Goal: Transaction & Acquisition: Purchase product/service

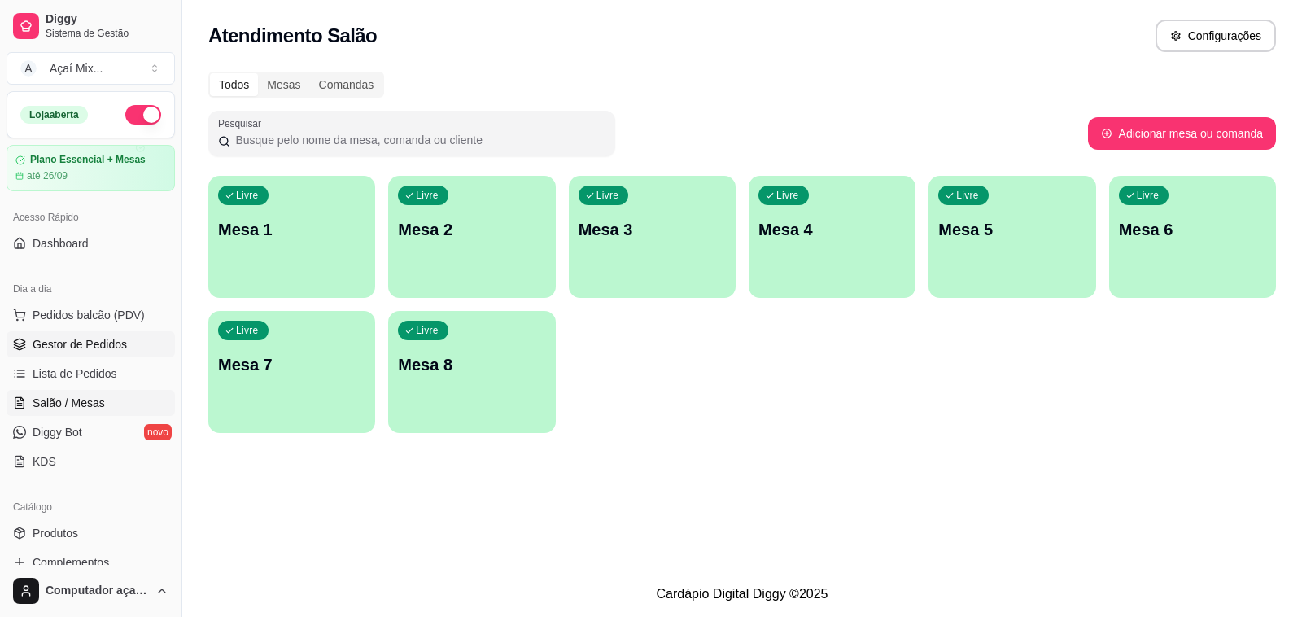
drag, startPoint x: 112, startPoint y: 339, endPoint x: 107, endPoint y: 330, distance: 10.2
click at [112, 338] on span "Gestor de Pedidos" at bounding box center [80, 344] width 94 height 16
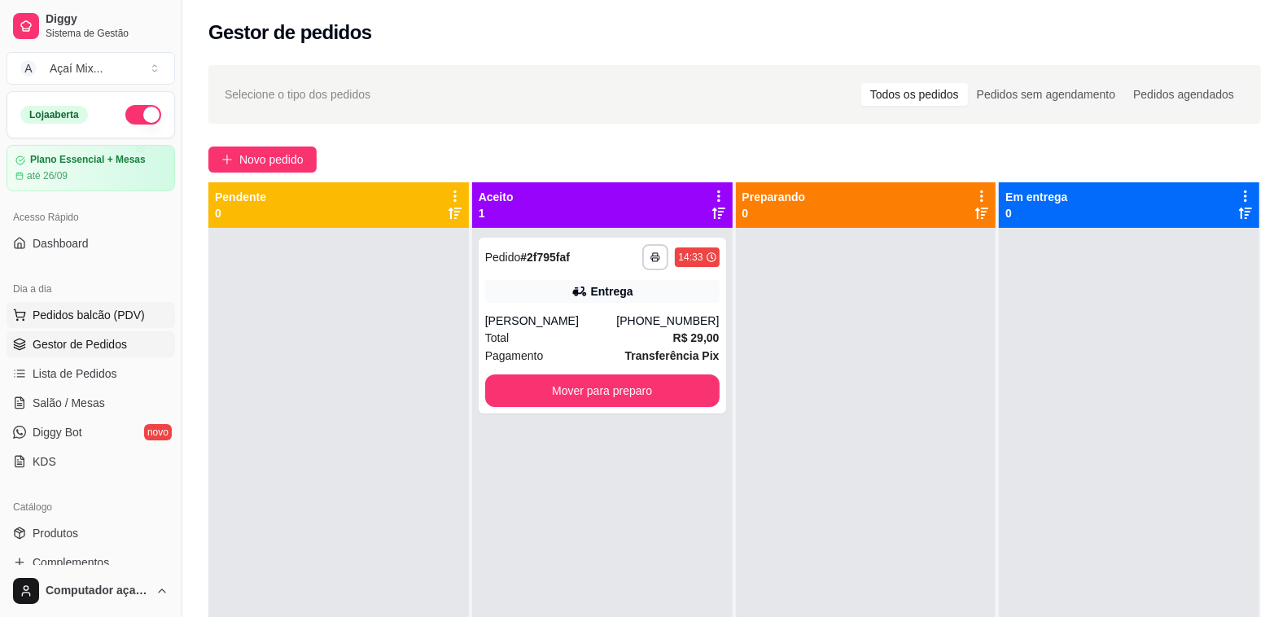
click at [103, 322] on span "Pedidos balcão (PDV)" at bounding box center [89, 315] width 112 height 16
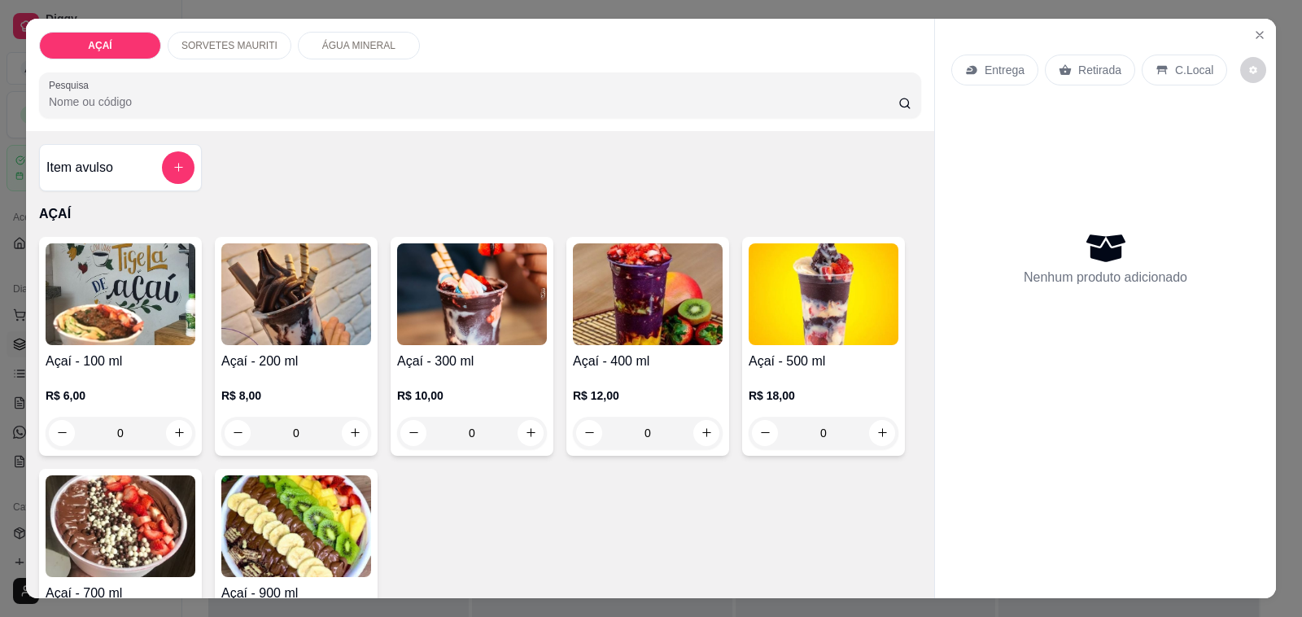
click at [474, 362] on div "Açaí - 300 ml R$ 10,00 0" at bounding box center [472, 346] width 163 height 219
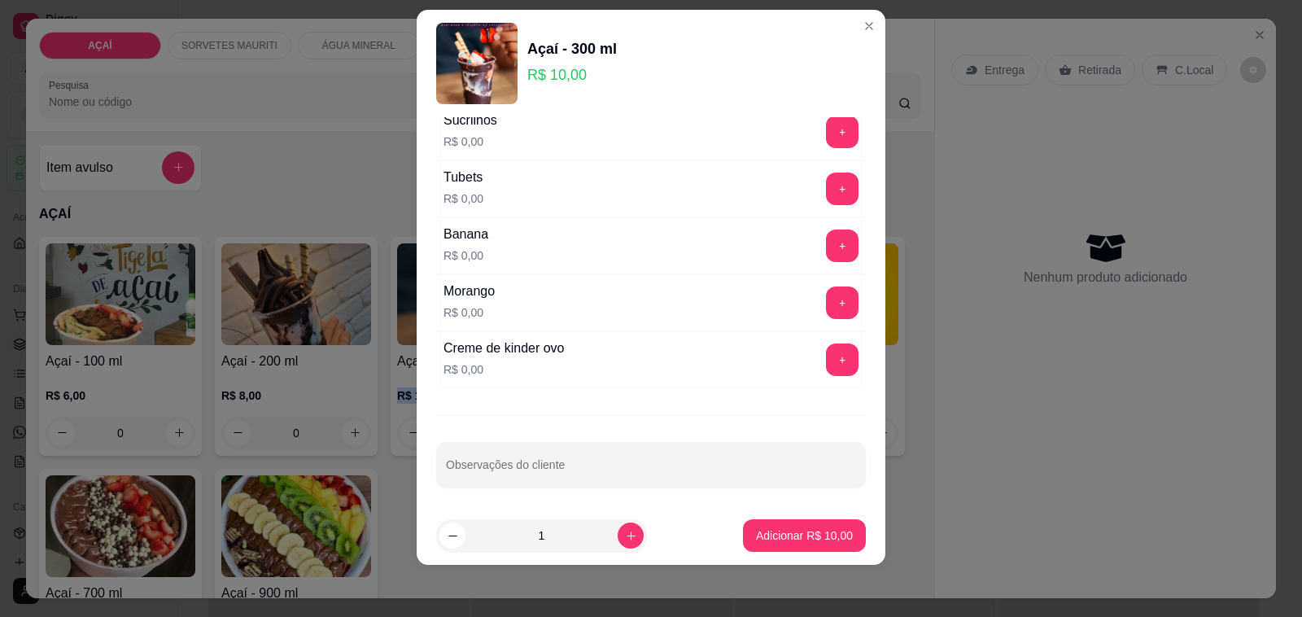
scroll to position [2086, 0]
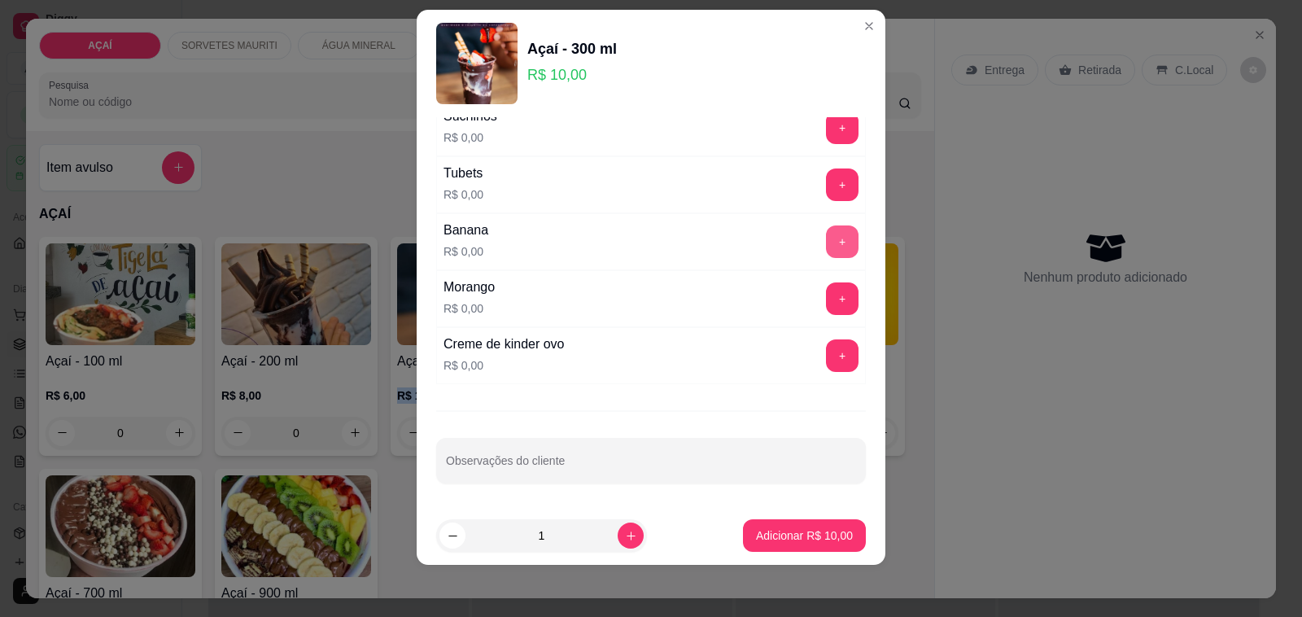
click at [826, 232] on button "+" at bounding box center [842, 241] width 33 height 33
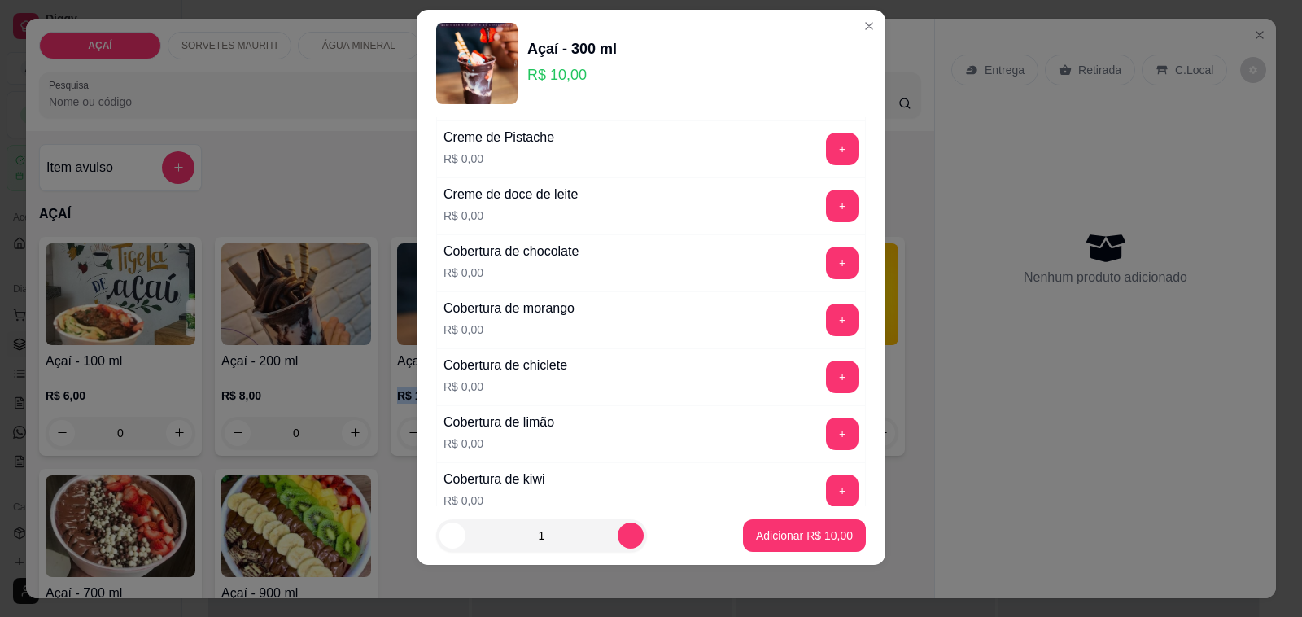
scroll to position [662, 0]
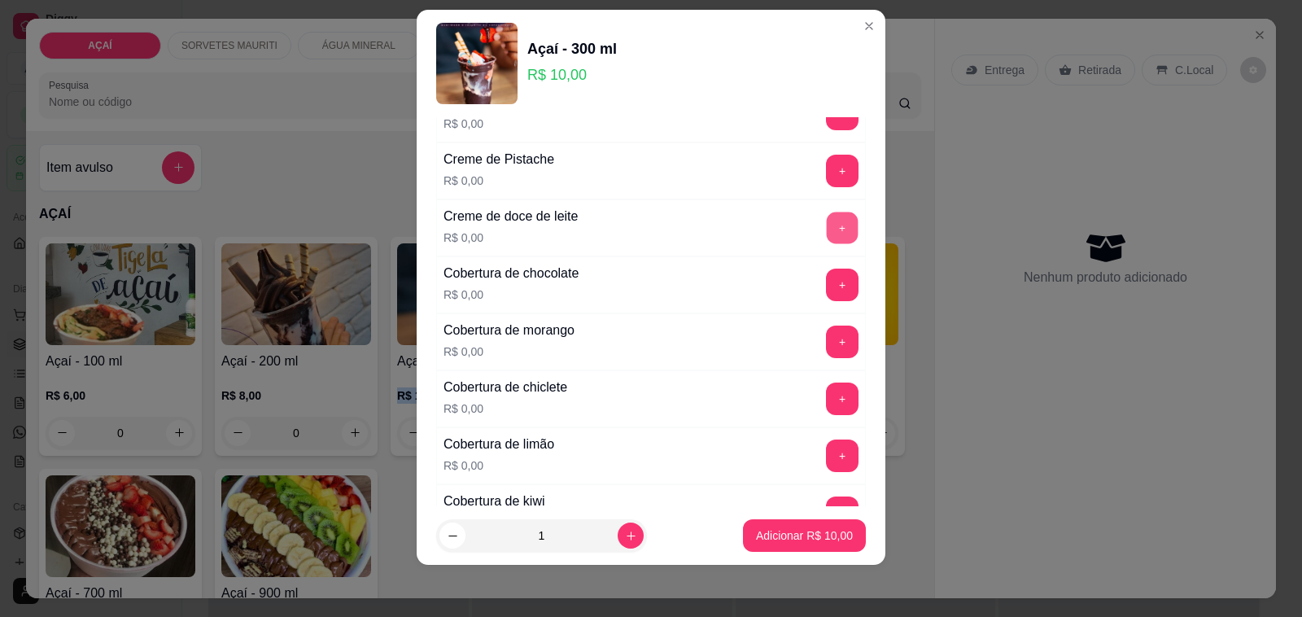
click at [827, 232] on button "+" at bounding box center [843, 228] width 32 height 32
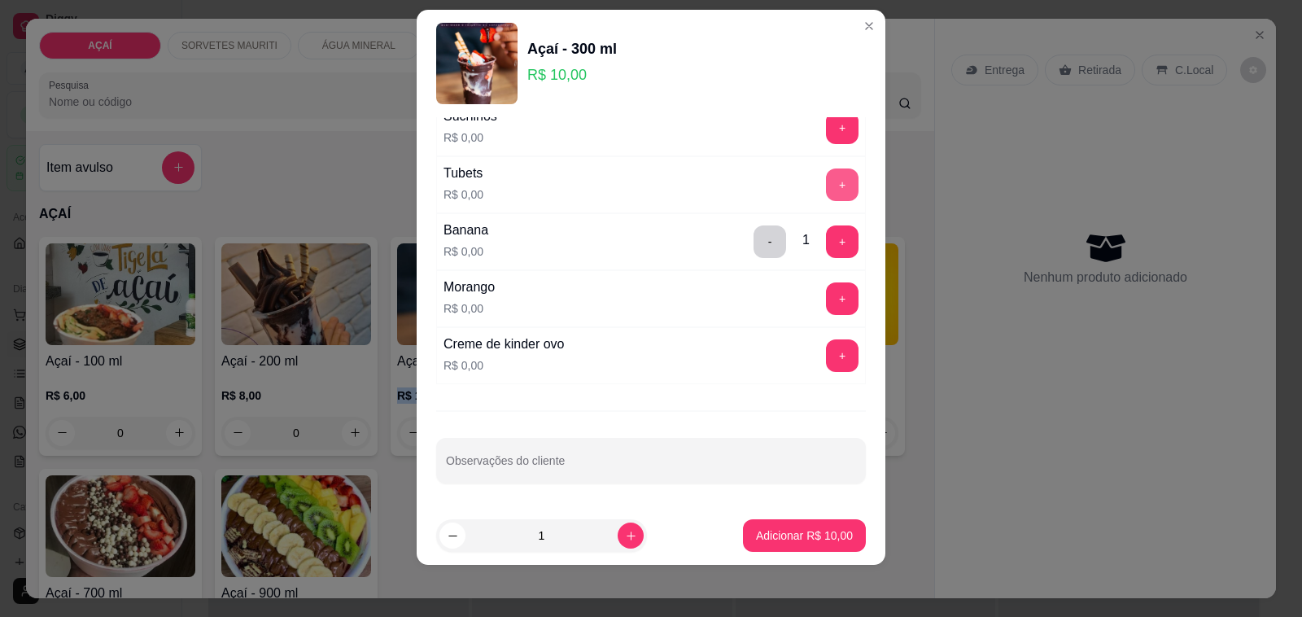
scroll to position [1984, 0]
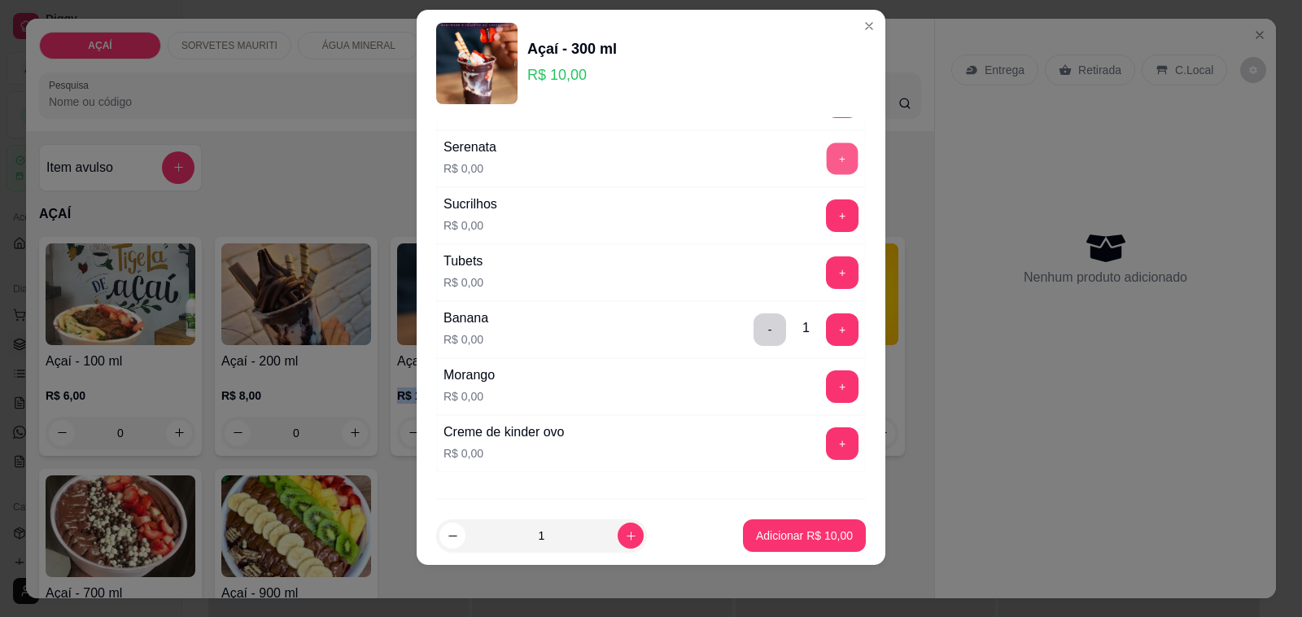
click at [827, 163] on button "+" at bounding box center [843, 159] width 32 height 32
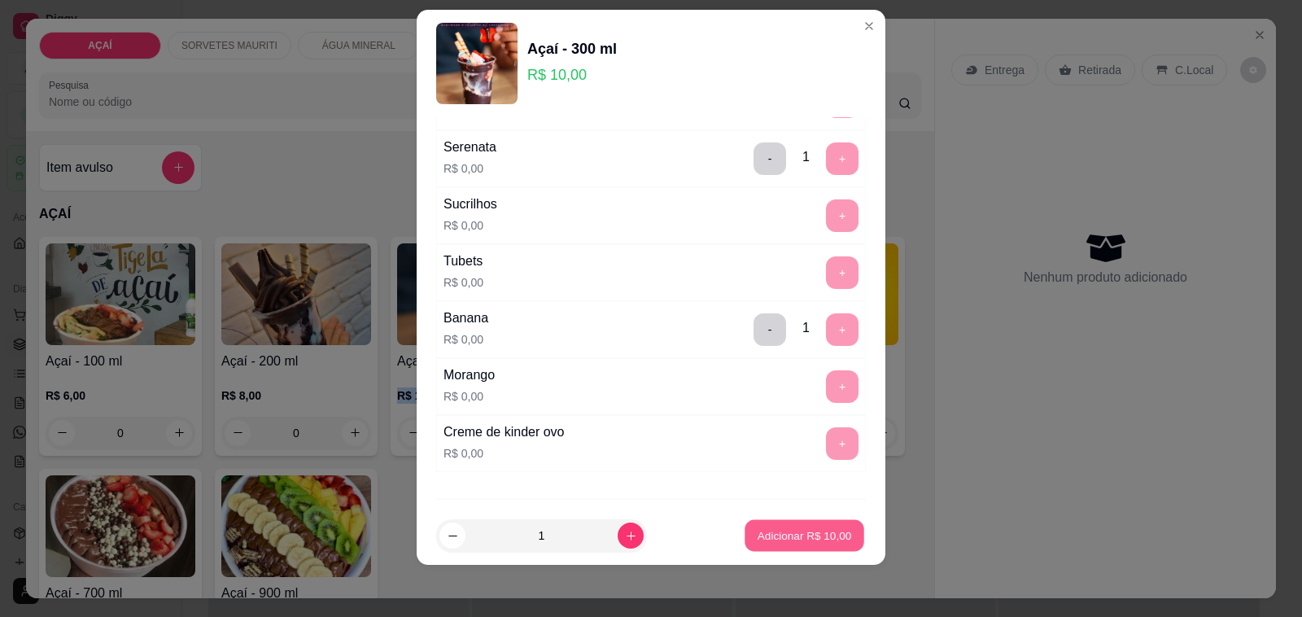
click at [758, 527] on p "Adicionar R$ 10,00" at bounding box center [805, 534] width 94 height 15
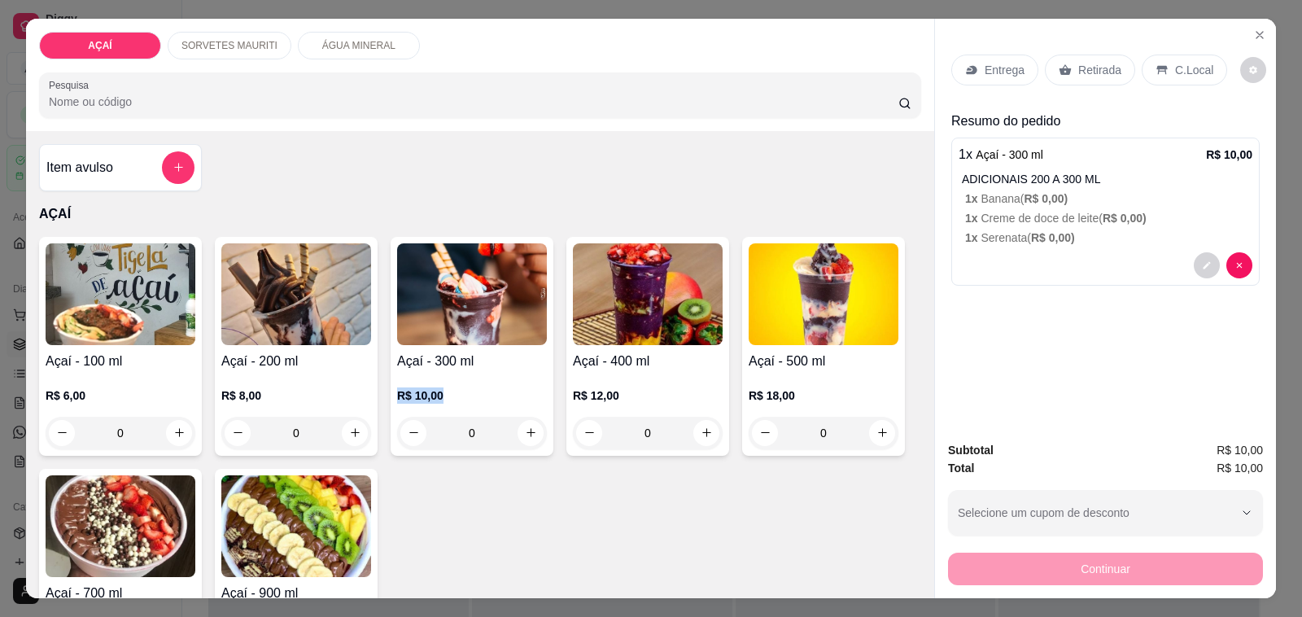
click at [472, 387] on p "R$ 10,00" at bounding box center [472, 395] width 150 height 16
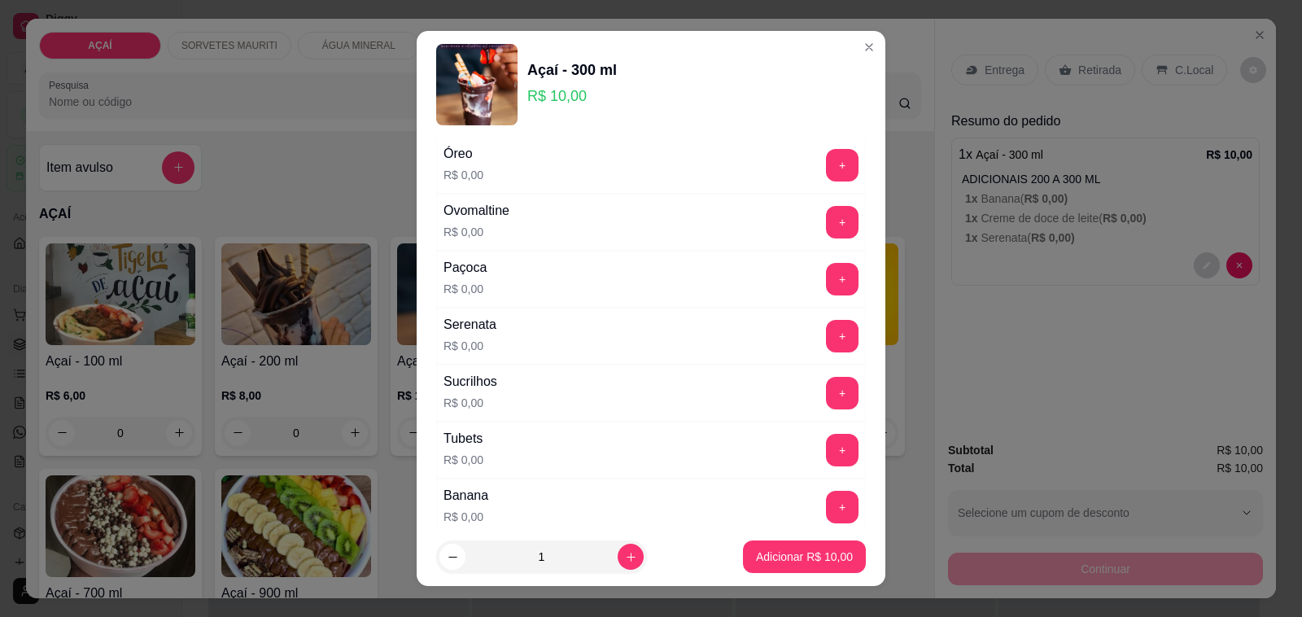
scroll to position [1781, 0]
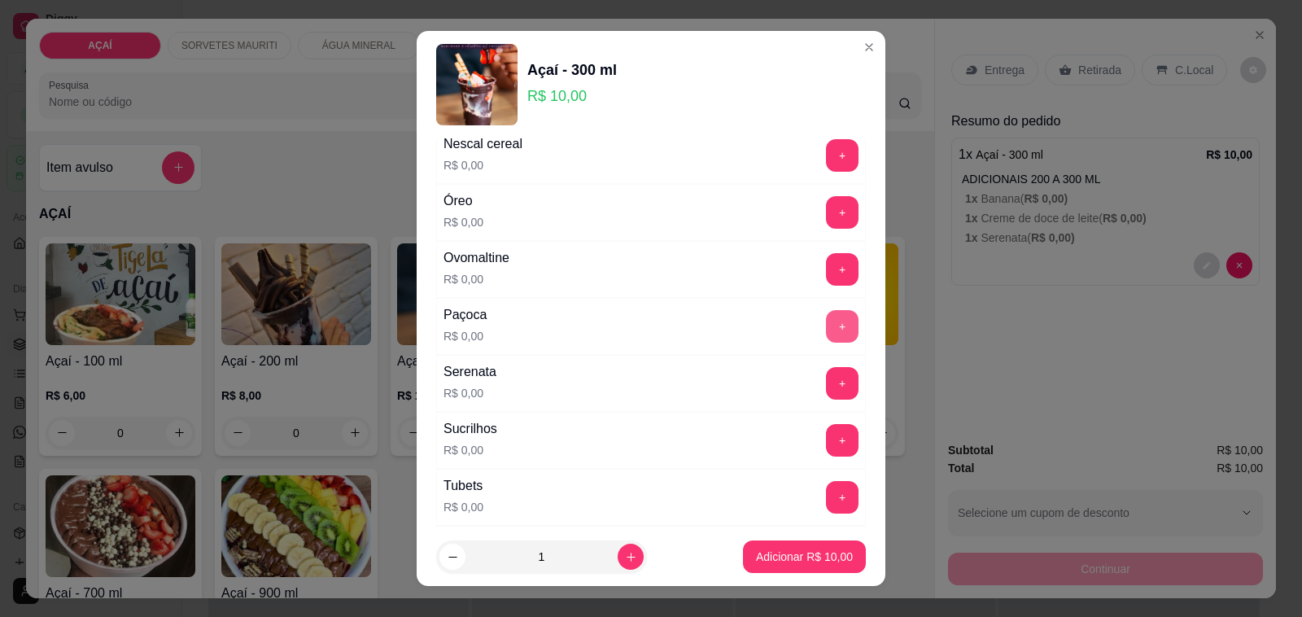
click at [826, 340] on button "+" at bounding box center [842, 326] width 33 height 33
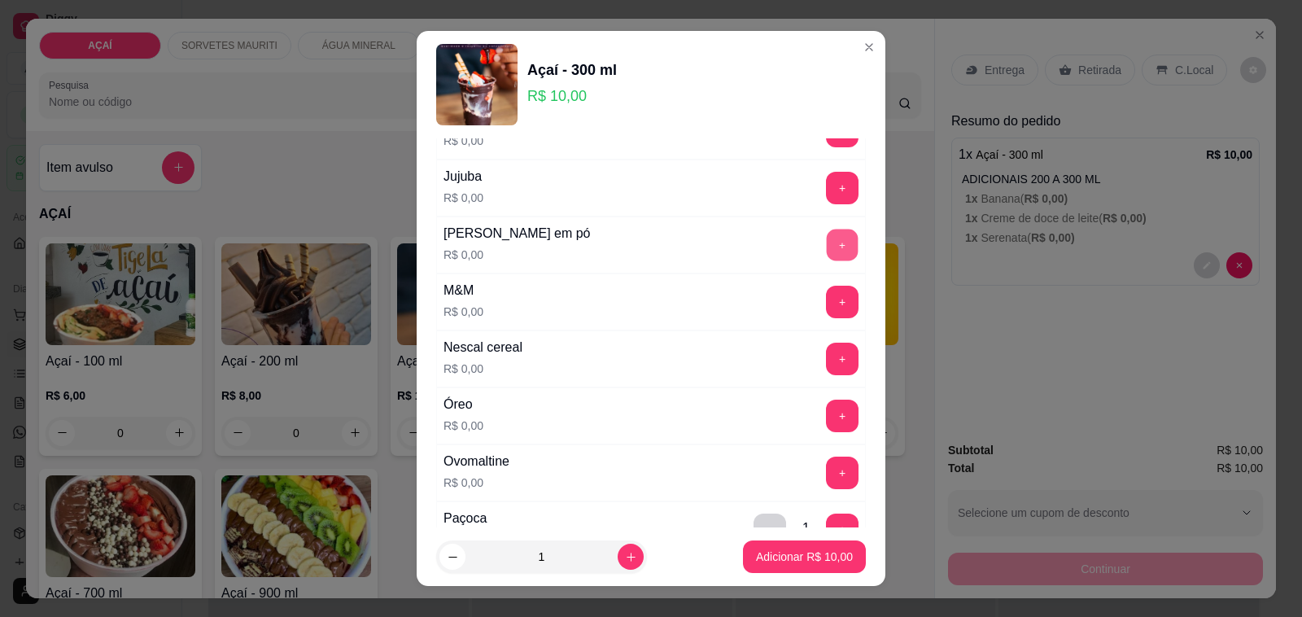
click at [827, 261] on button "+" at bounding box center [843, 246] width 32 height 32
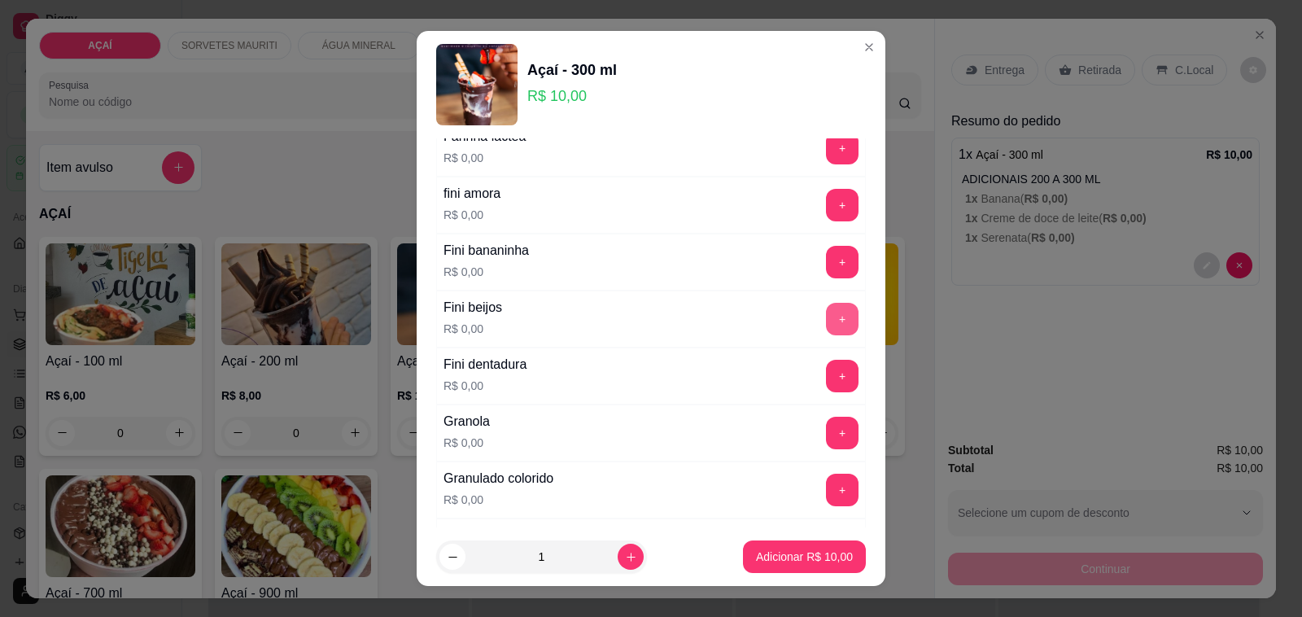
scroll to position [1069, 0]
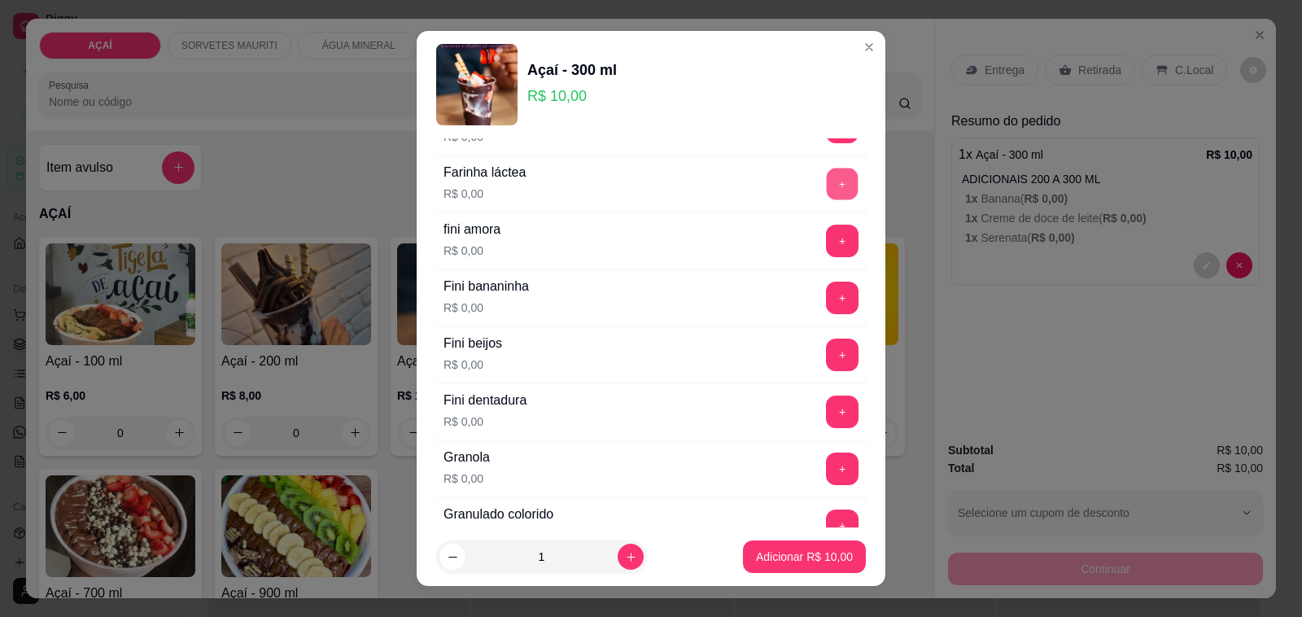
click at [820, 173] on div "+" at bounding box center [843, 184] width 46 height 33
click at [826, 195] on button "+" at bounding box center [842, 184] width 33 height 33
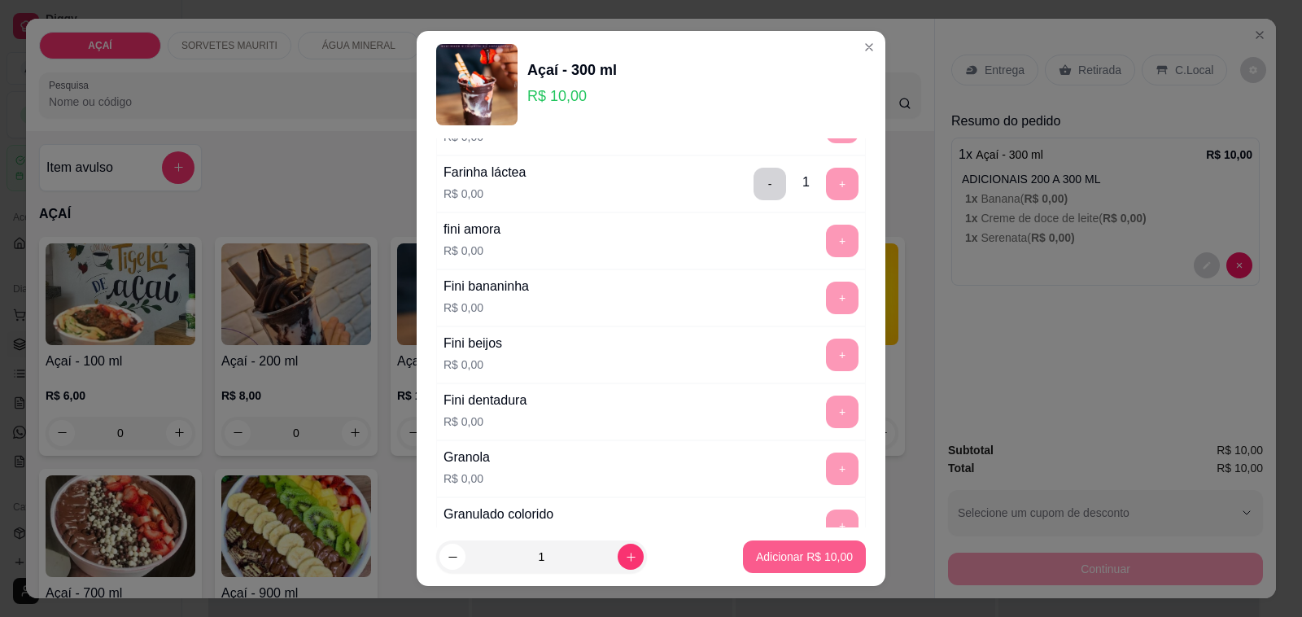
click at [787, 555] on p "Adicionar R$ 10,00" at bounding box center [804, 557] width 97 height 16
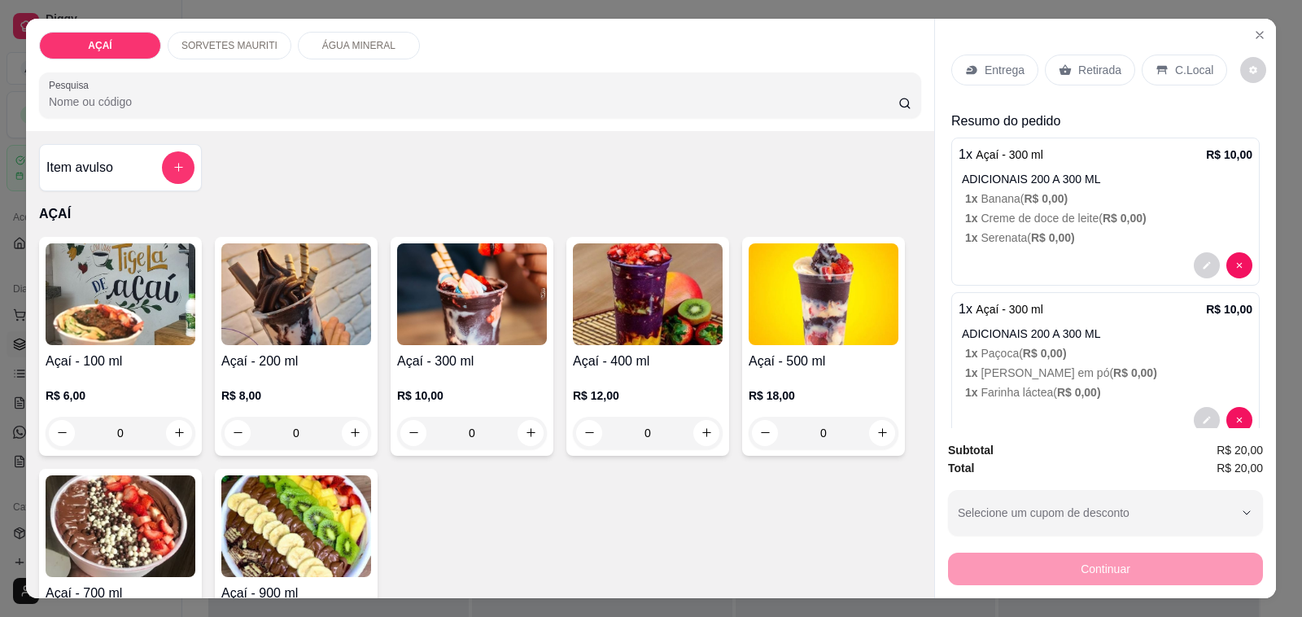
click at [511, 387] on p "R$ 10,00" at bounding box center [472, 395] width 150 height 16
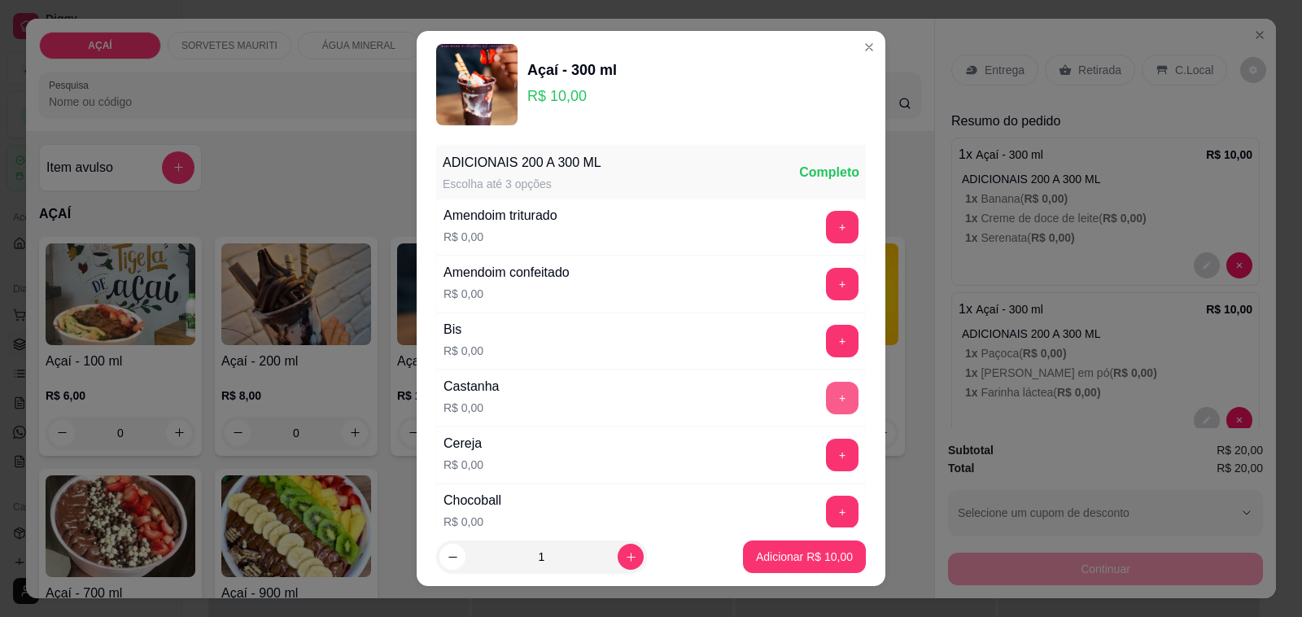
click at [826, 400] on button "+" at bounding box center [842, 398] width 33 height 33
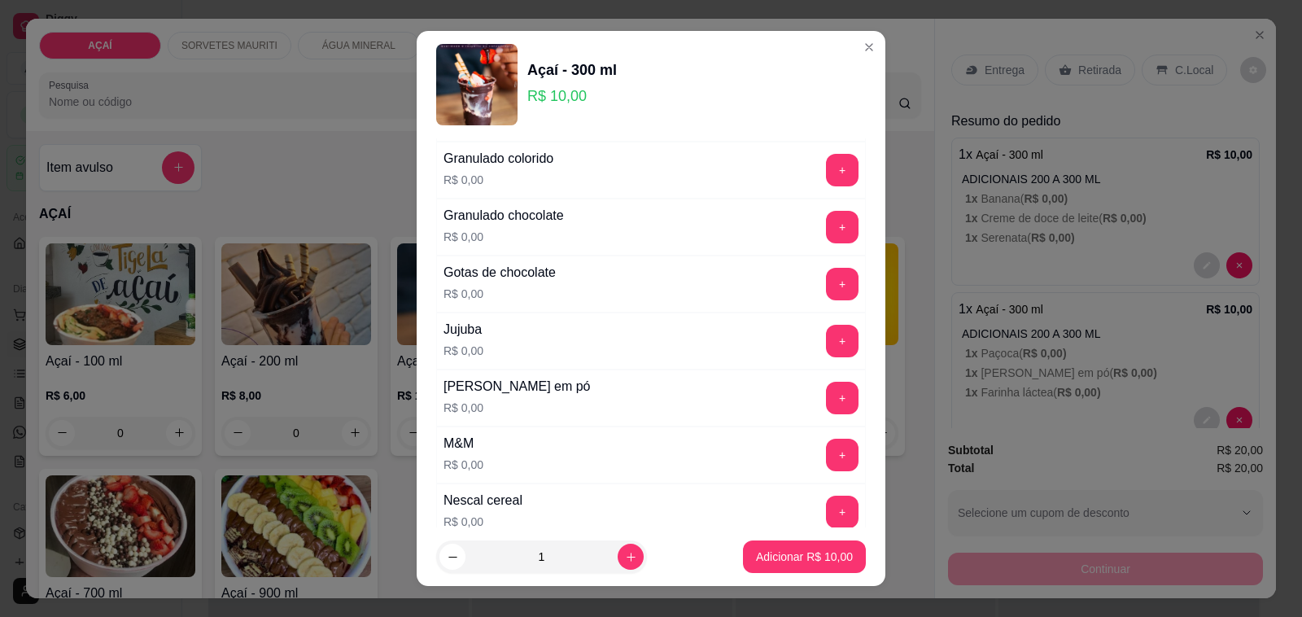
scroll to position [1526, 0]
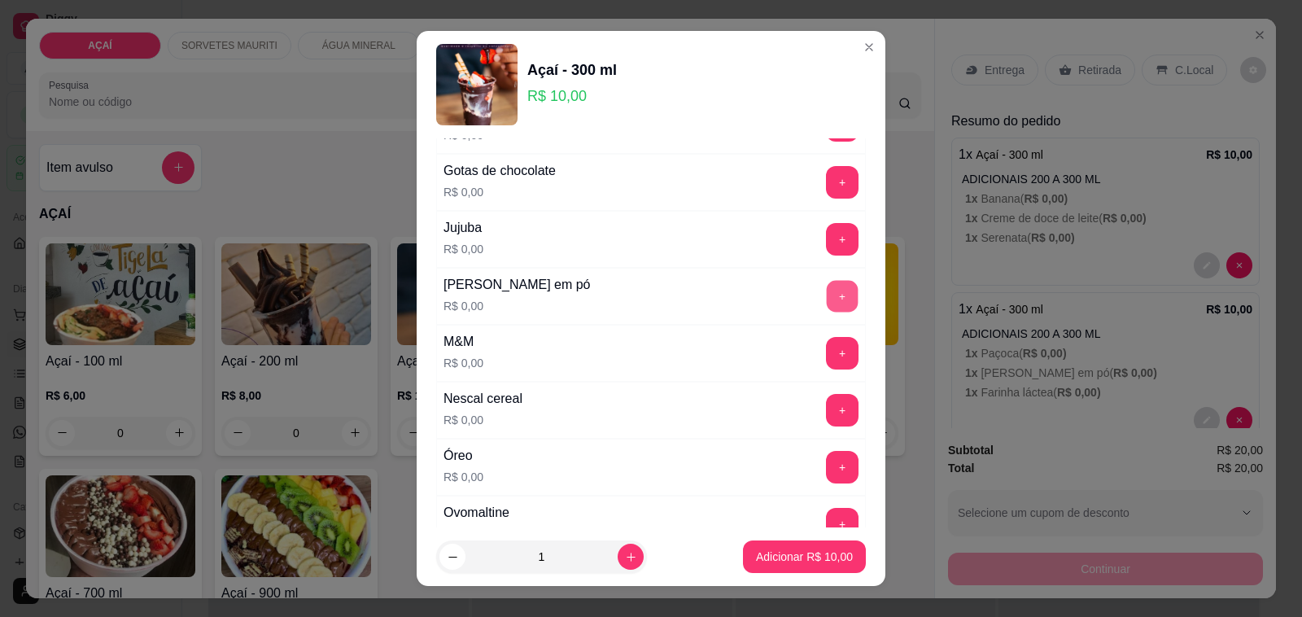
click at [827, 305] on button "+" at bounding box center [843, 297] width 32 height 32
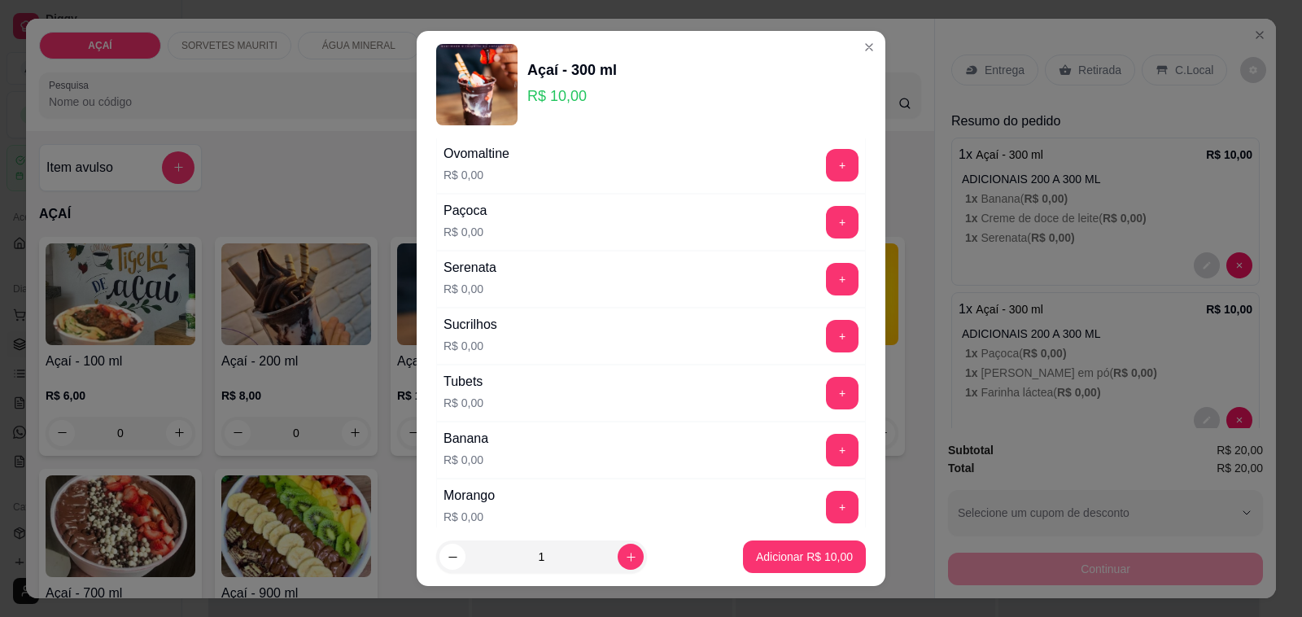
scroll to position [1933, 0]
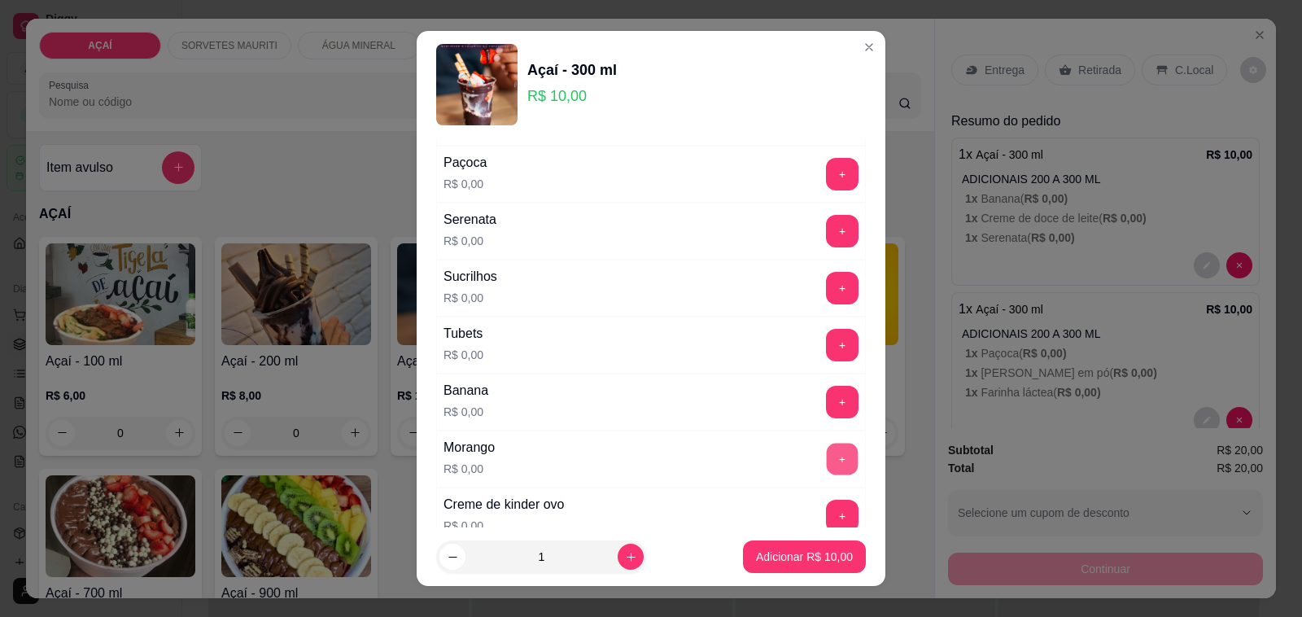
click at [827, 475] on button "+" at bounding box center [843, 460] width 32 height 32
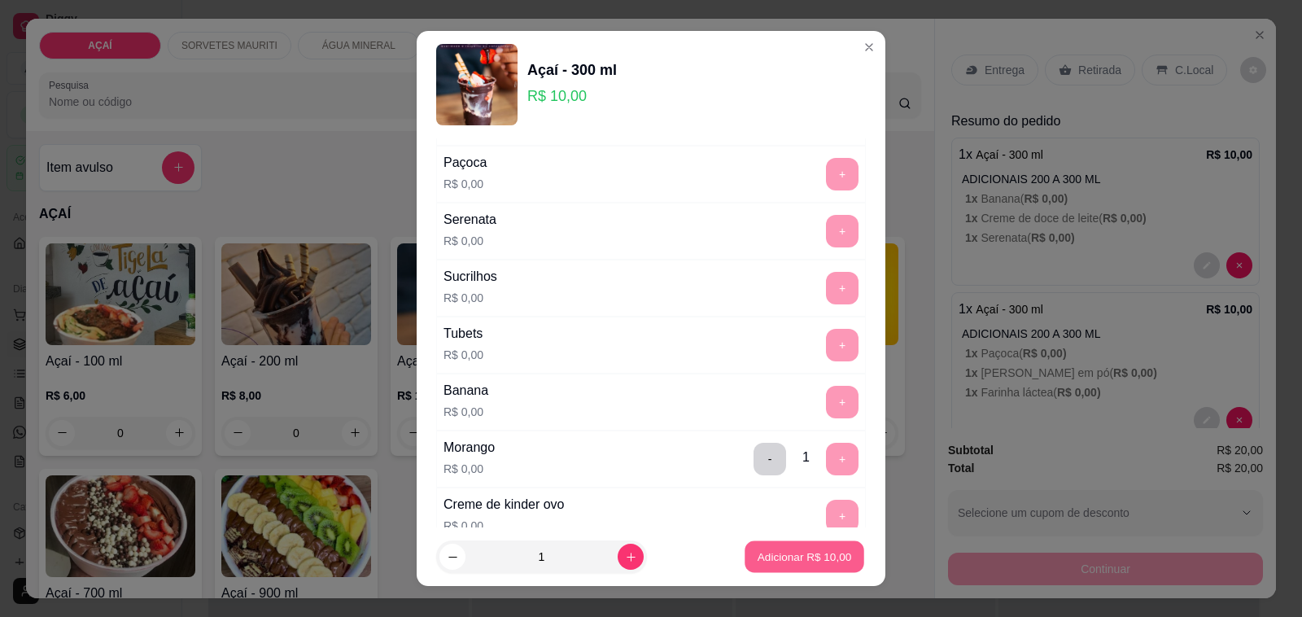
click at [782, 551] on p "Adicionar R$ 10,00" at bounding box center [805, 556] width 94 height 15
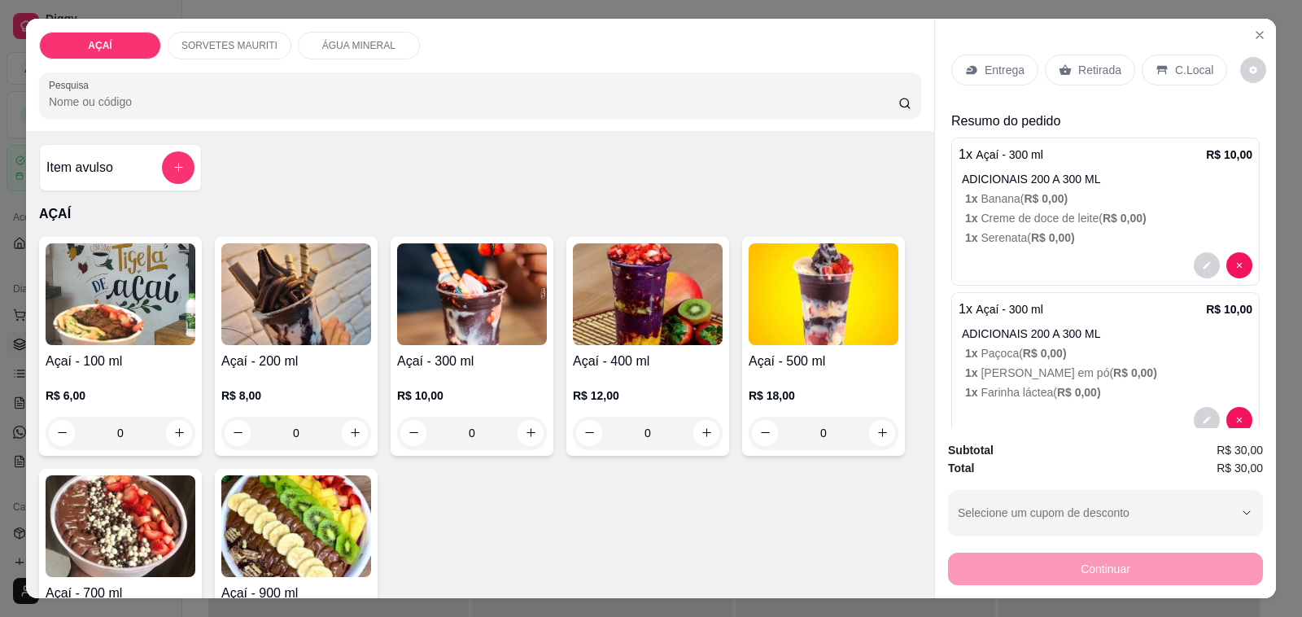
click at [1008, 62] on p "Entrega" at bounding box center [1005, 70] width 40 height 16
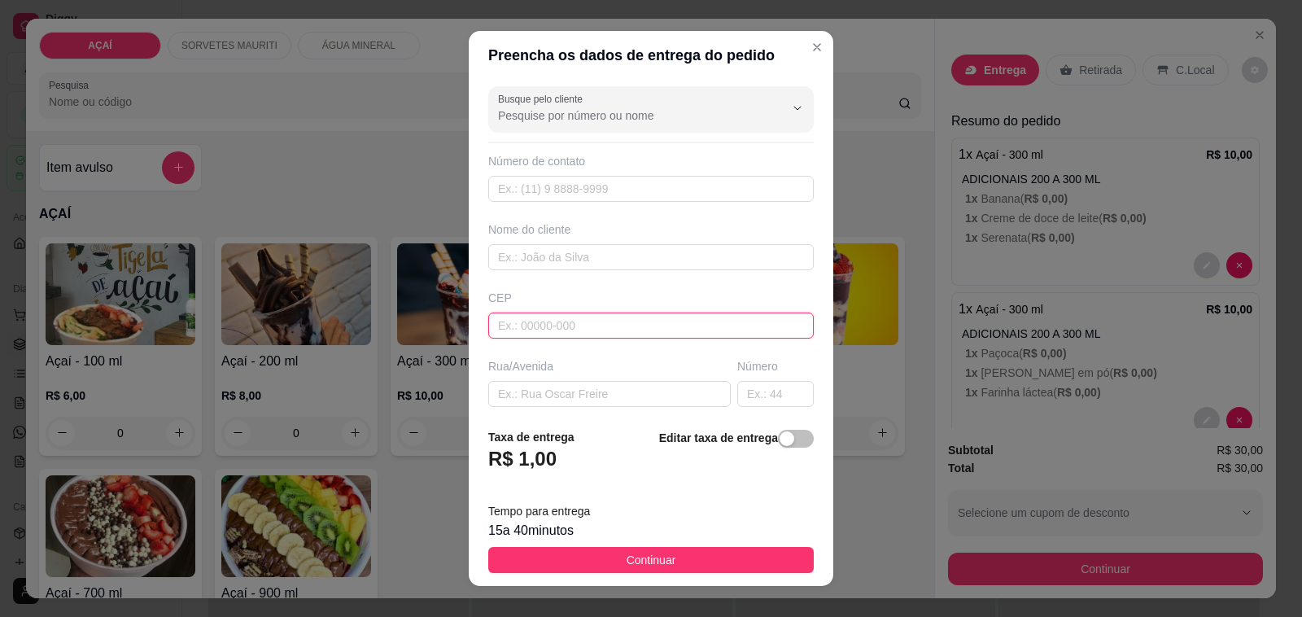
click at [645, 320] on input "text" at bounding box center [651, 326] width 326 height 26
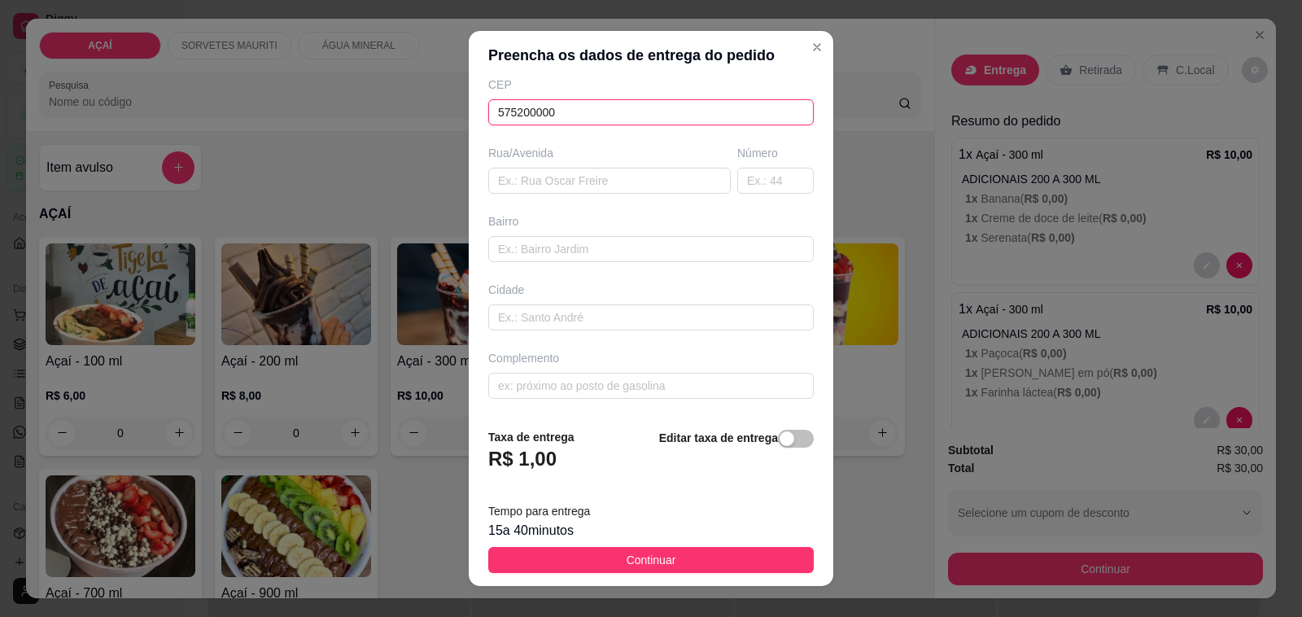
scroll to position [216, 0]
type input "575200000"
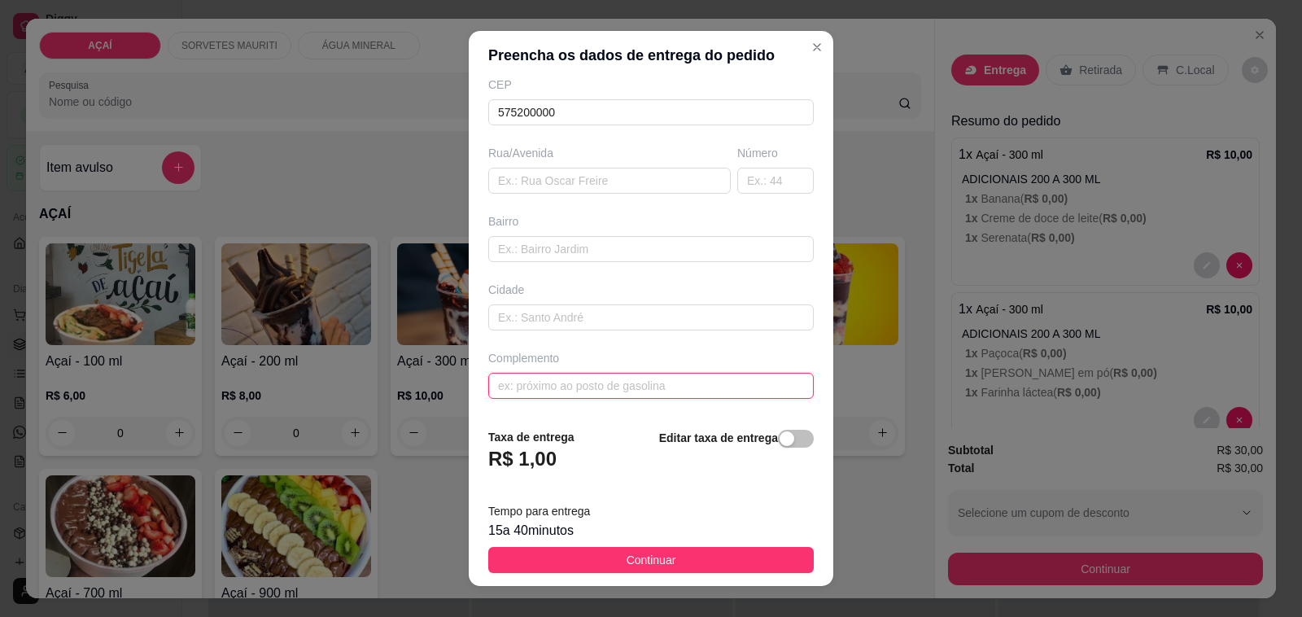
click at [663, 381] on input "text" at bounding box center [651, 386] width 326 height 26
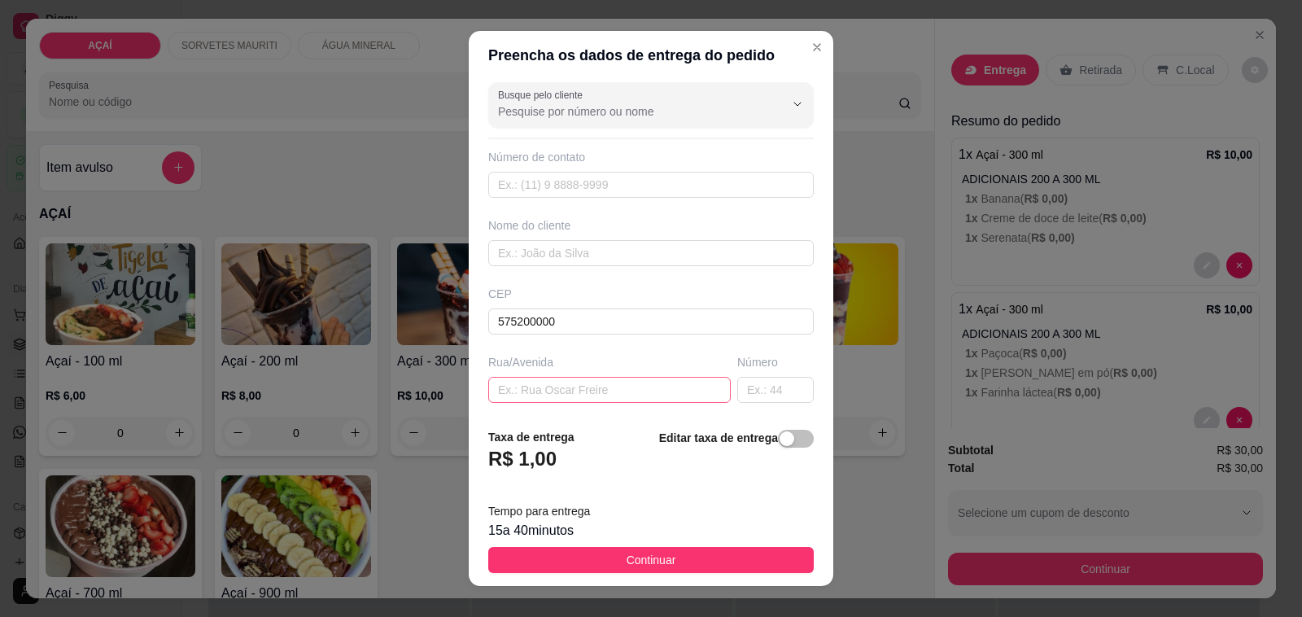
scroll to position [0, 0]
type input "mercadinho de jani"
